Goal: Task Accomplishment & Management: Manage account settings

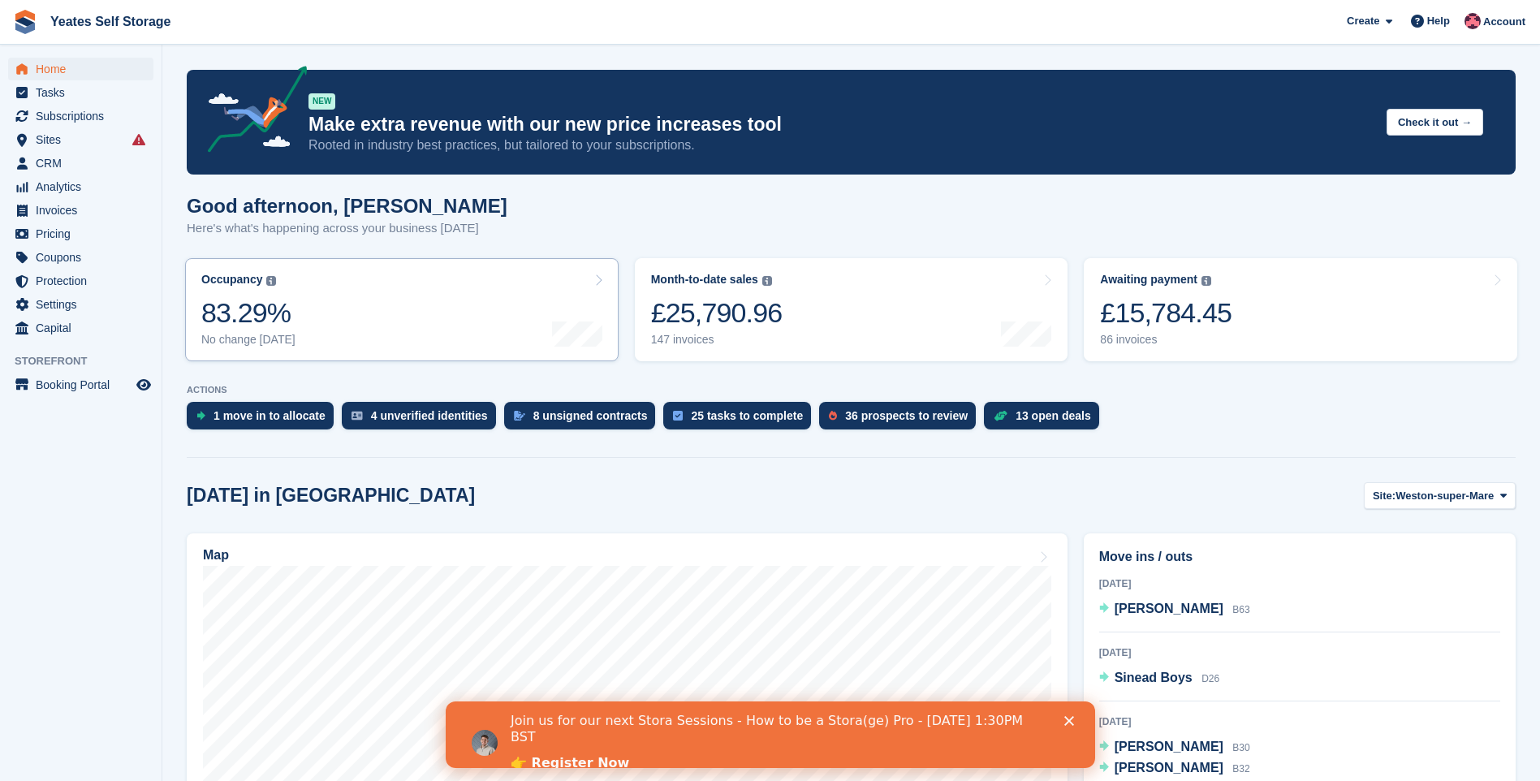
click at [257, 287] on div "Occupancy" at bounding box center [231, 280] width 61 height 14
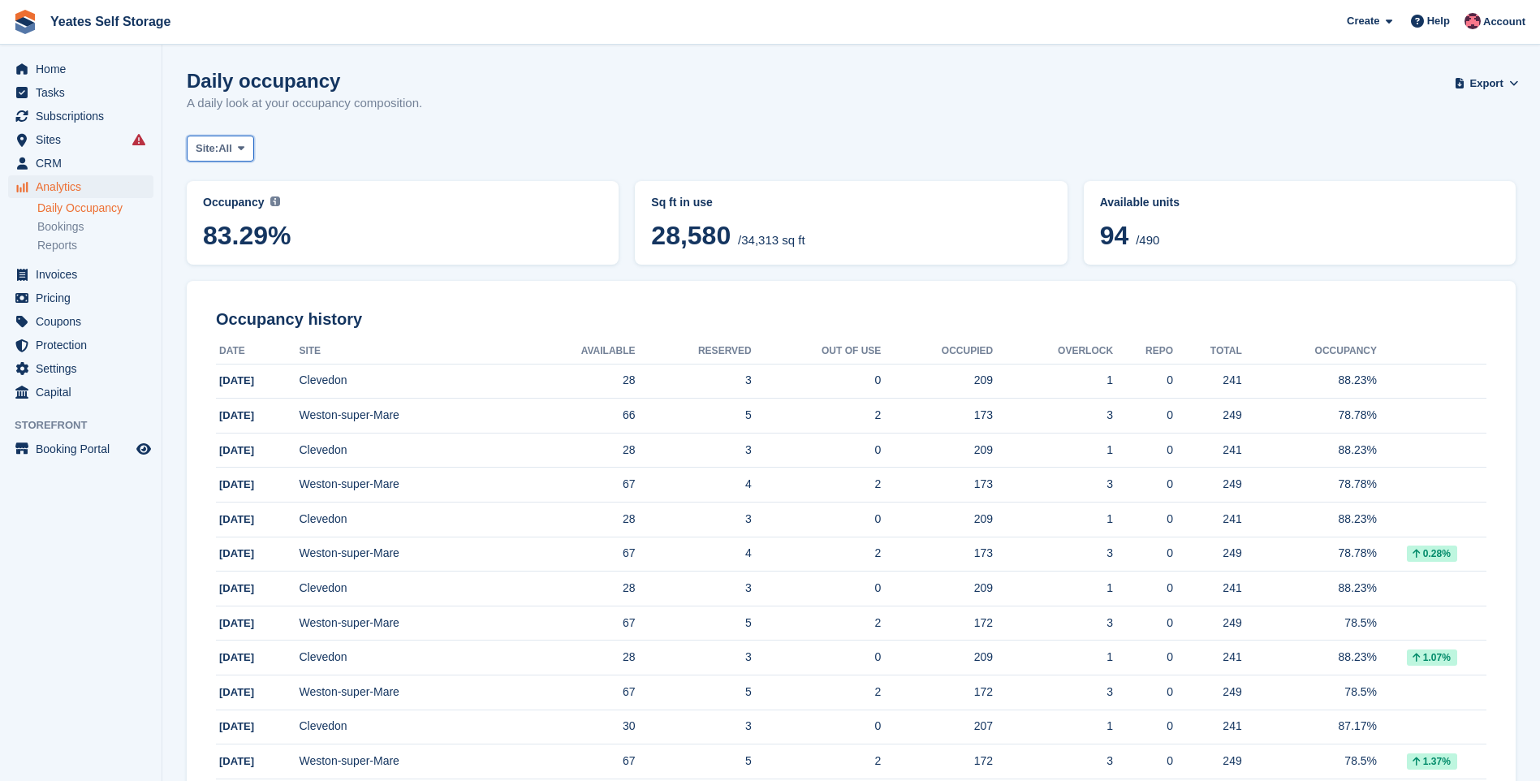
click at [238, 147] on span at bounding box center [241, 148] width 13 height 13
click at [230, 214] on link "Weston-super-Mare" at bounding box center [264, 215] width 141 height 29
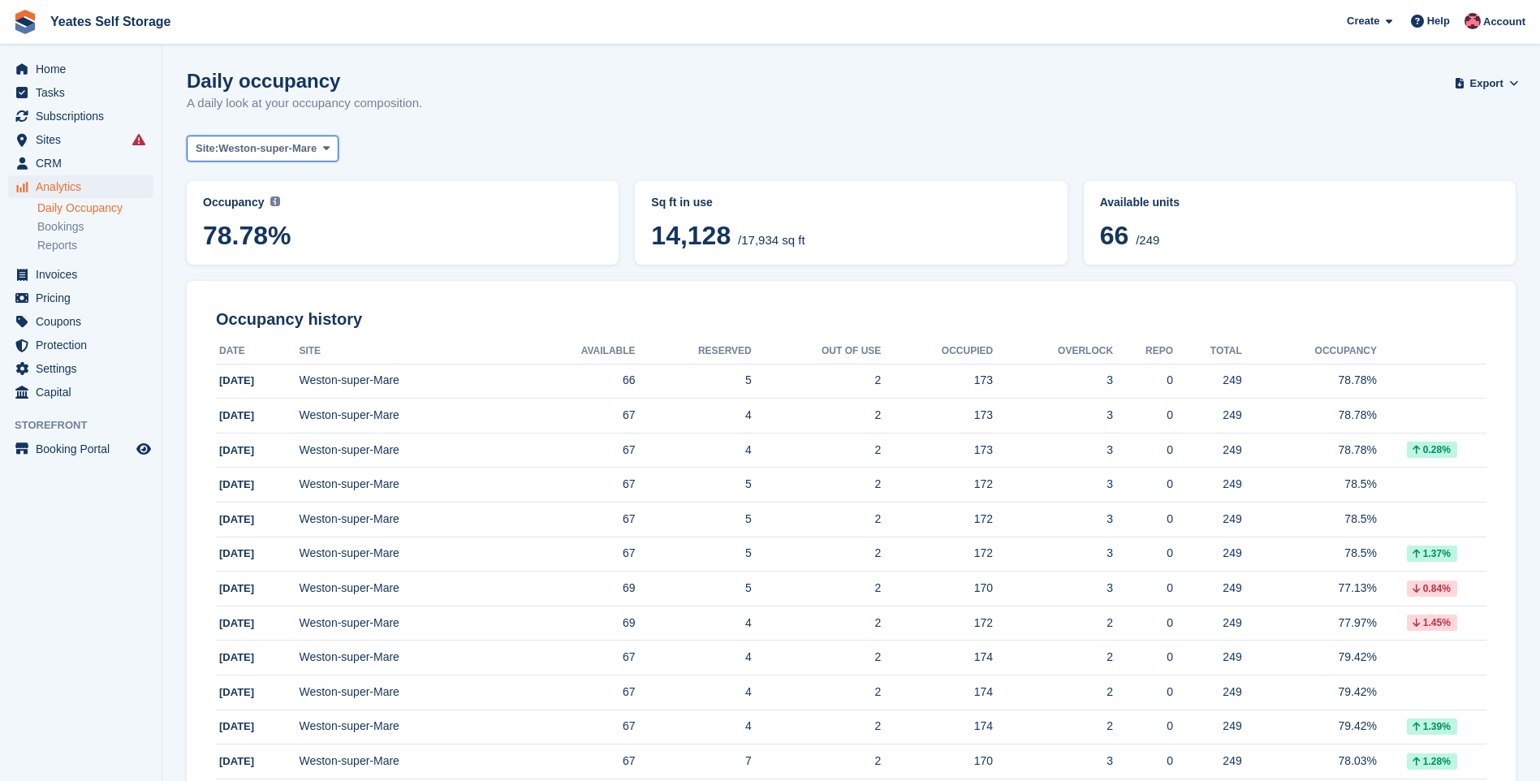
click at [324, 149] on icon at bounding box center [326, 148] width 6 height 11
click at [248, 247] on link "Clevedon" at bounding box center [264, 245] width 141 height 29
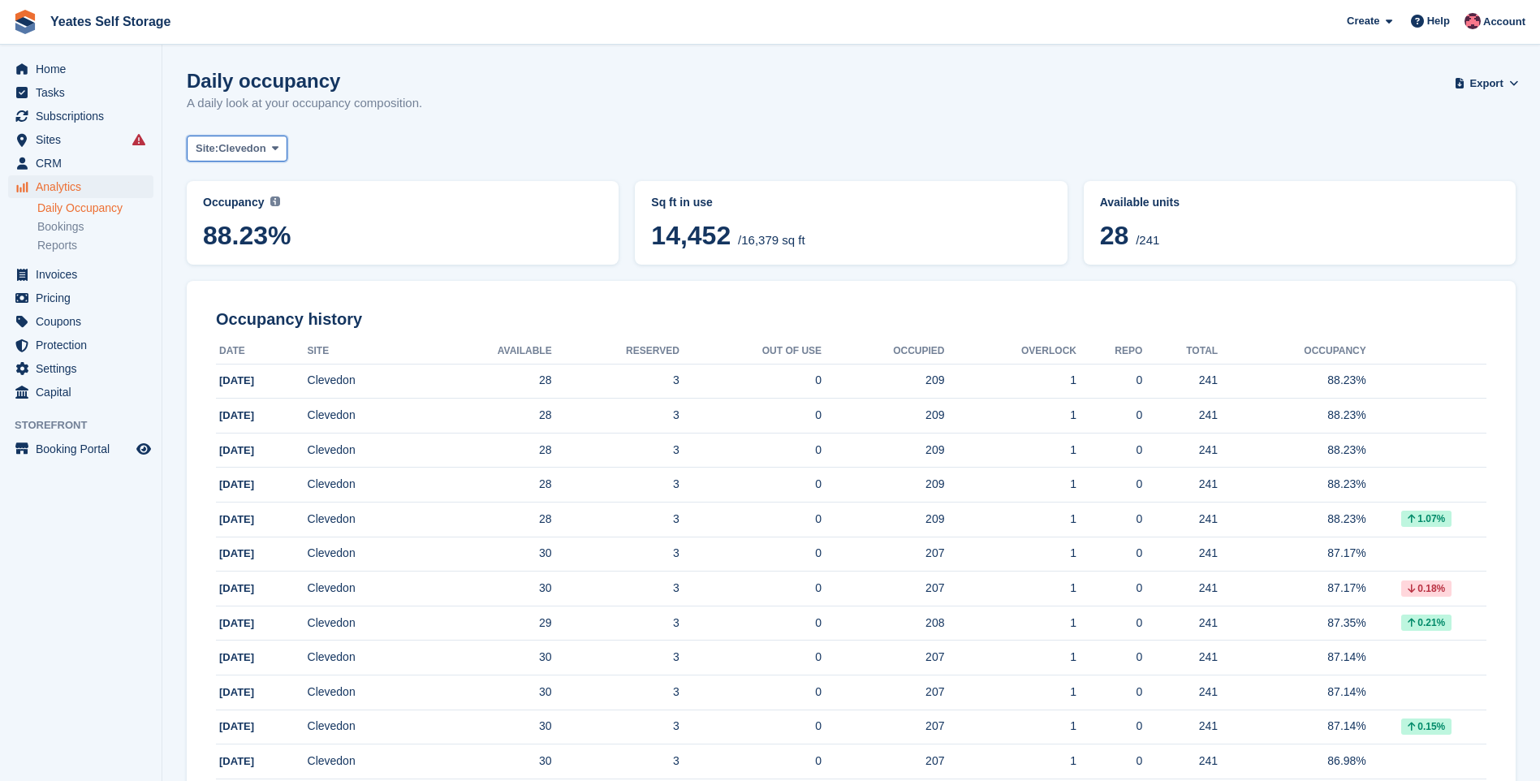
click at [276, 149] on icon at bounding box center [275, 148] width 6 height 11
click at [280, 215] on link "Weston-super-Mare" at bounding box center [264, 215] width 141 height 29
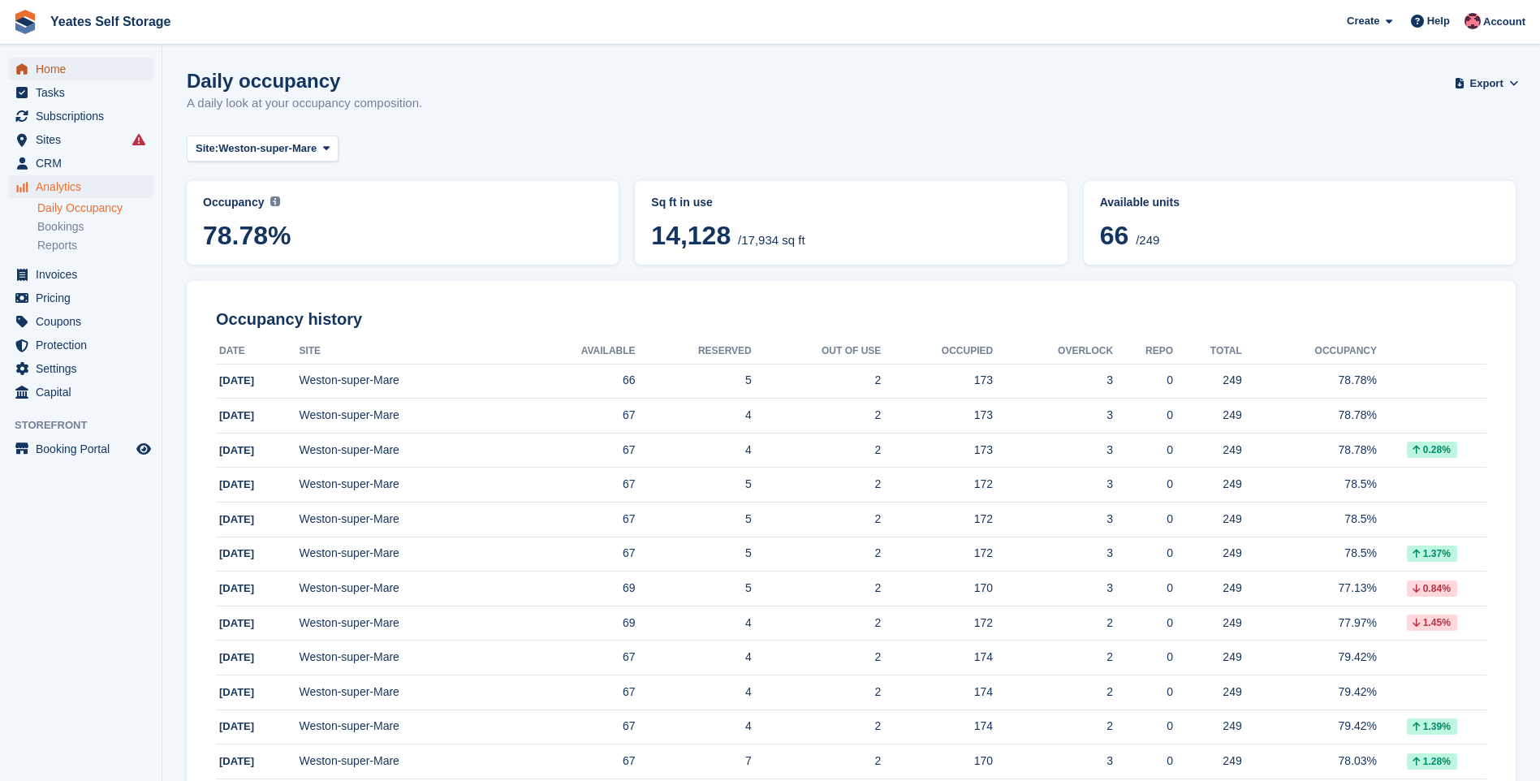
click at [68, 69] on span "Home" at bounding box center [84, 69] width 97 height 23
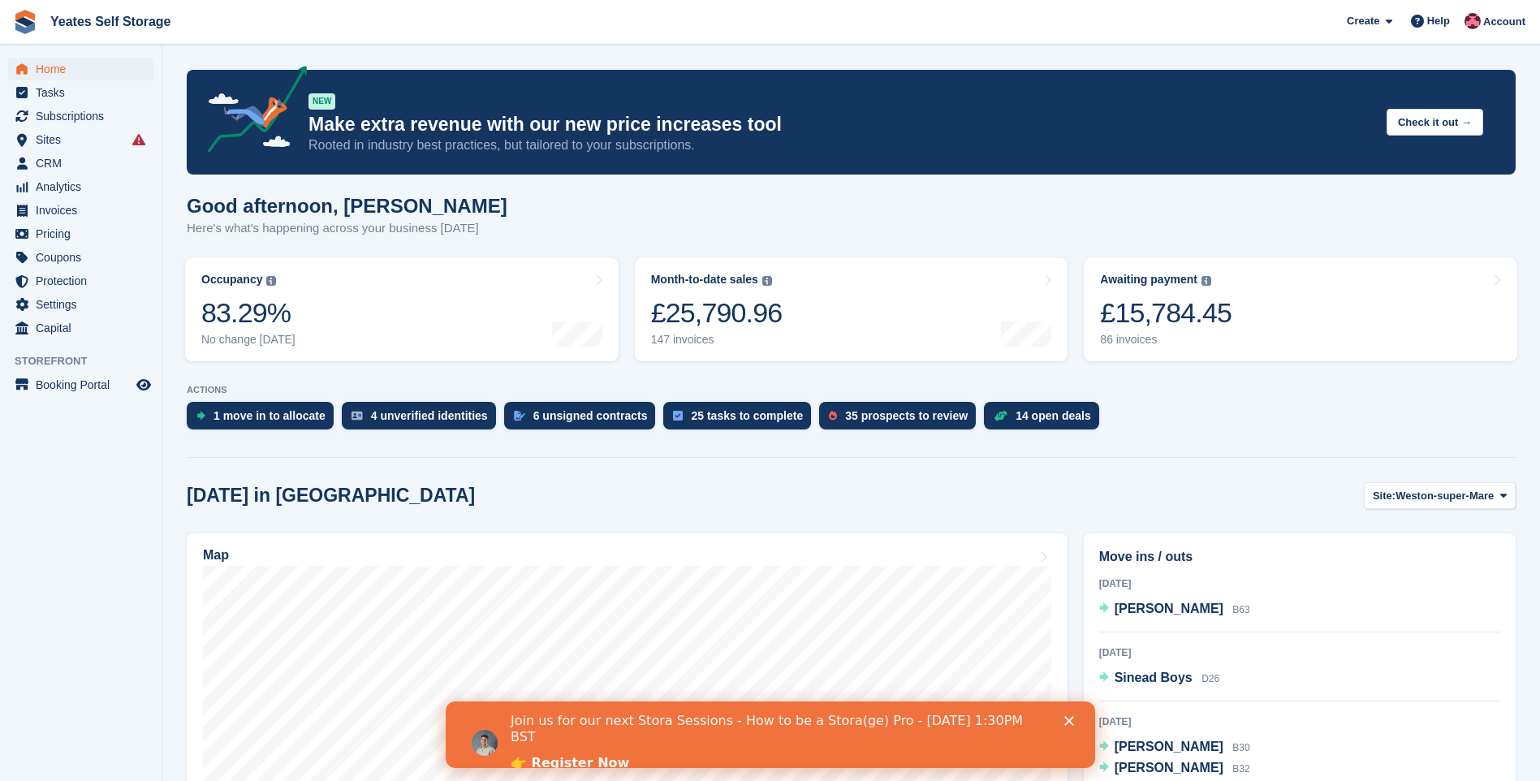
scroll to position [162, 0]
